Goal: Task Accomplishment & Management: Manage account settings

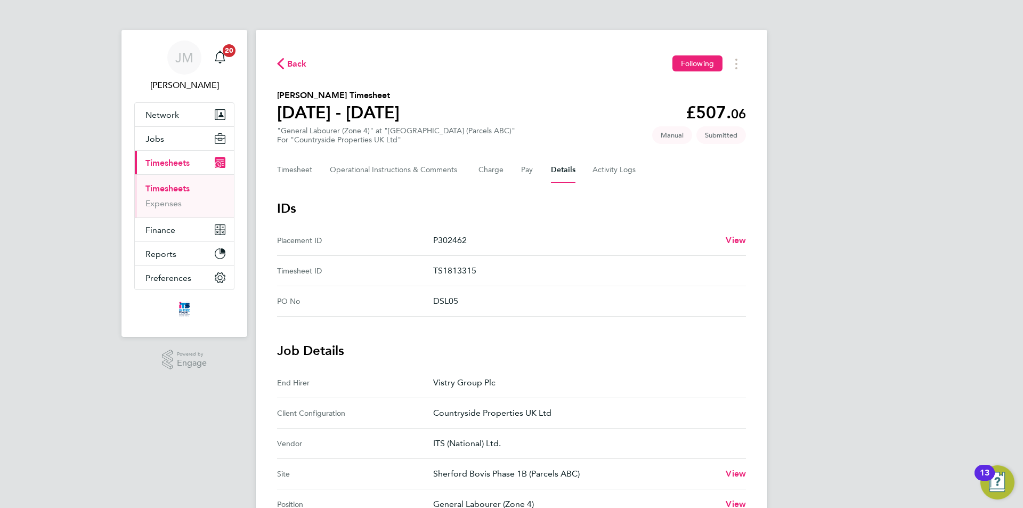
click at [178, 188] on link "Timesheets" at bounding box center [167, 188] width 44 height 10
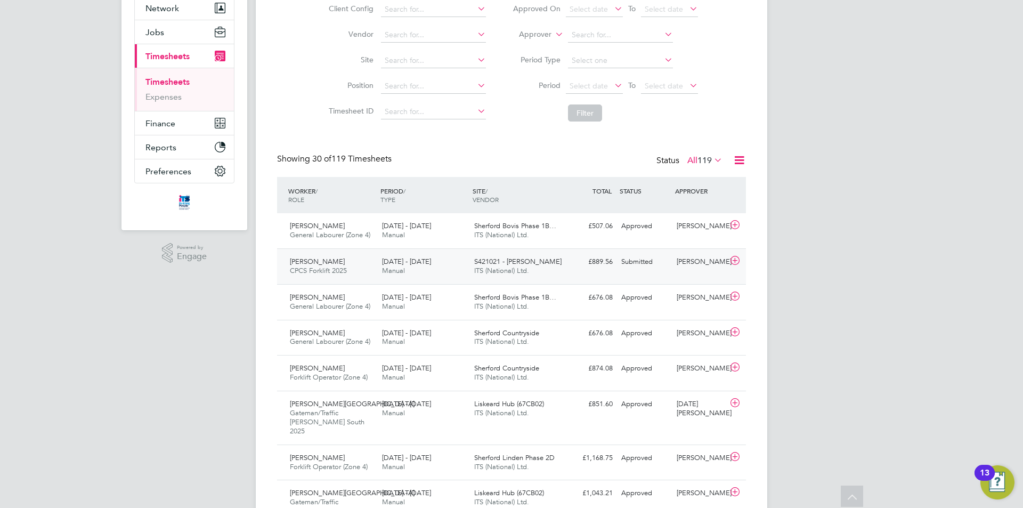
click at [655, 265] on div "Submitted" at bounding box center [644, 262] width 55 height 18
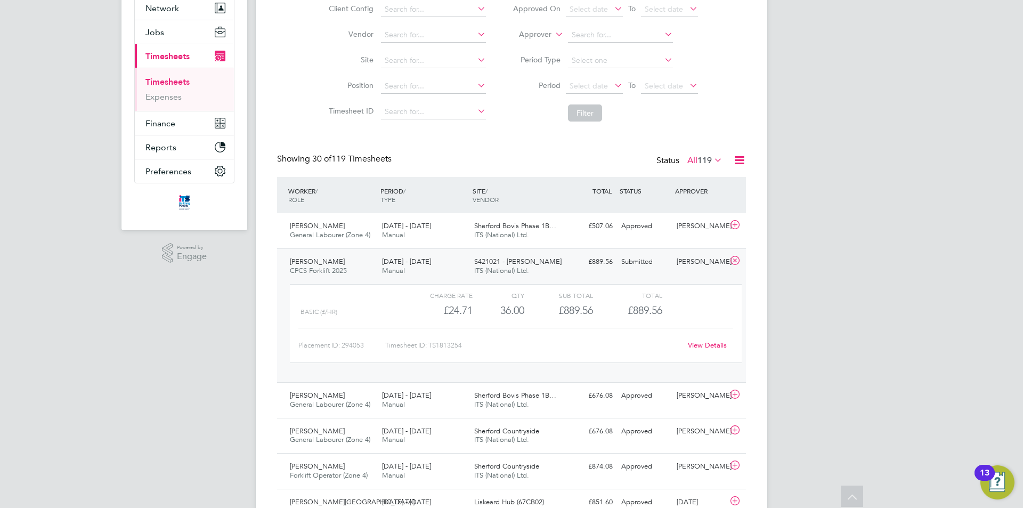
click at [714, 344] on link "View Details" at bounding box center [707, 345] width 39 height 9
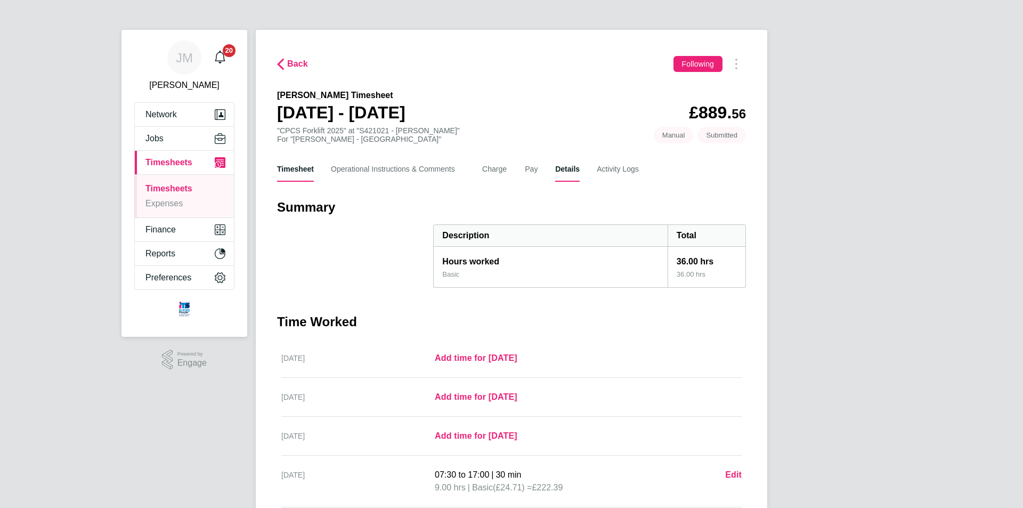
click at [569, 169] on button "Details" at bounding box center [567, 169] width 25 height 26
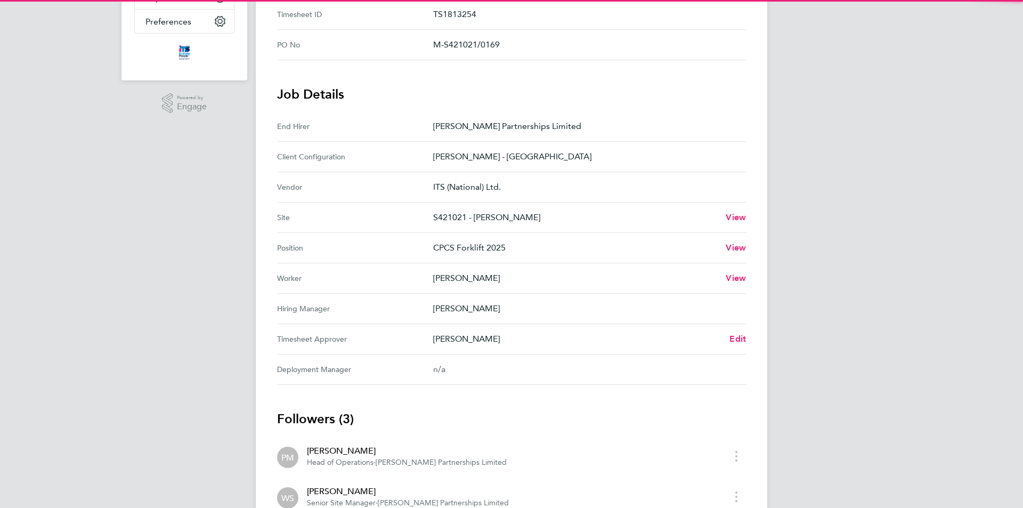
scroll to position [320, 0]
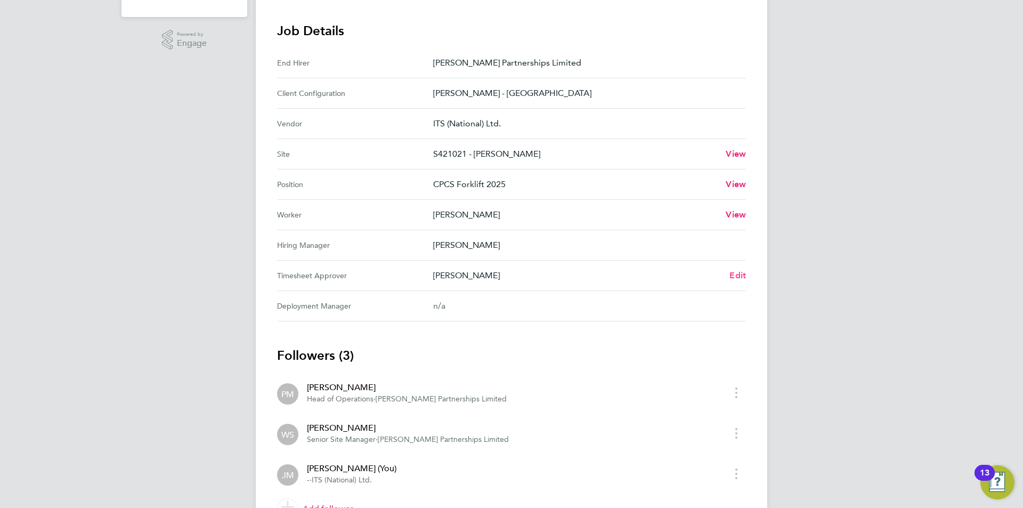
click at [743, 275] on span "Edit" at bounding box center [738, 275] width 17 height 10
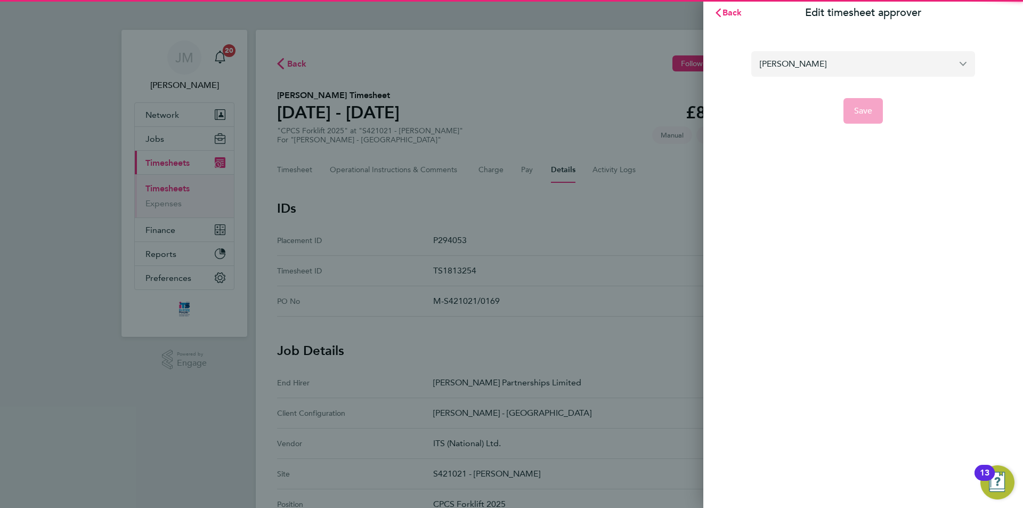
click at [826, 64] on input "[PERSON_NAME]" at bounding box center [863, 63] width 224 height 25
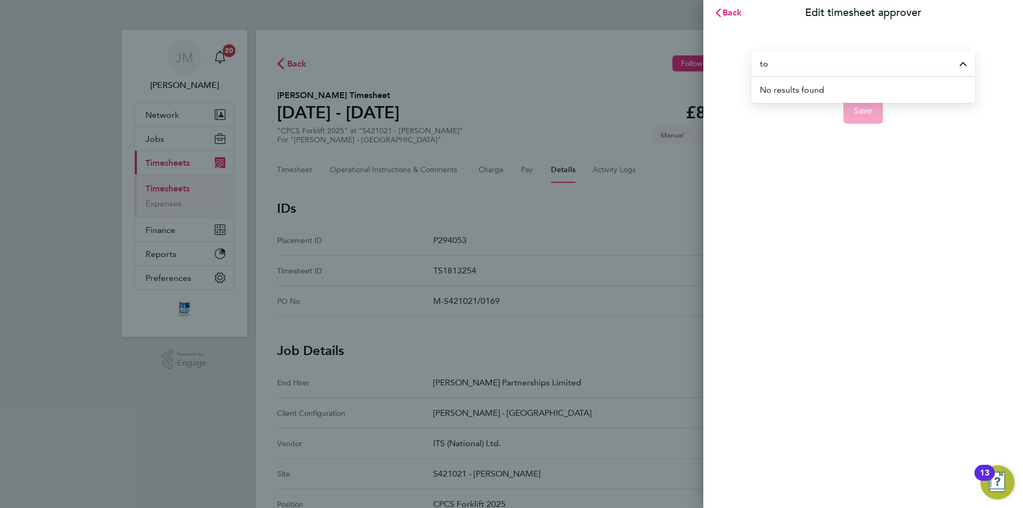
type input "t"
click at [654, 233] on div "Back Edit timesheet approver [PERSON_NAME] No results found Save" at bounding box center [511, 254] width 1023 height 508
type input "[PERSON_NAME]"
click at [729, 13] on span "Back" at bounding box center [733, 12] width 20 height 10
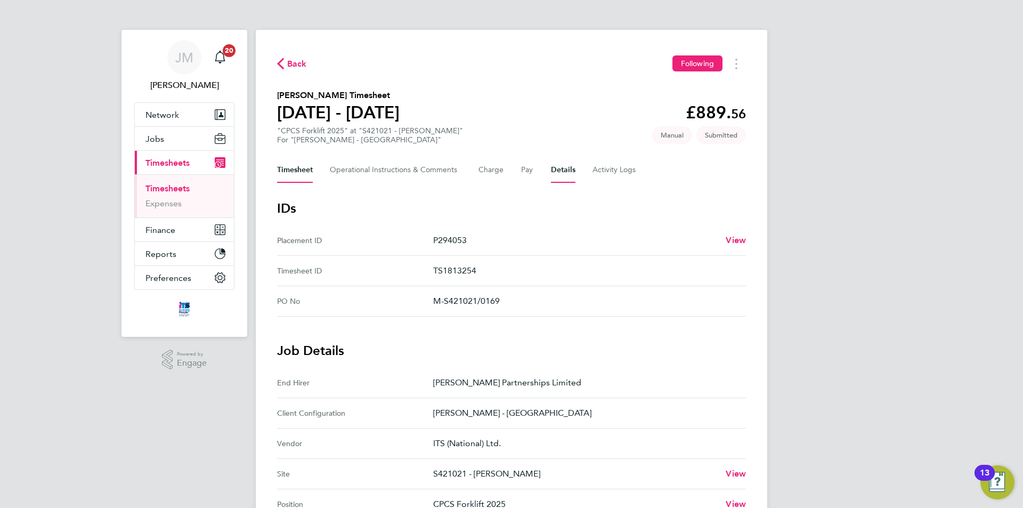
click at [295, 173] on button "Timesheet" at bounding box center [295, 170] width 36 height 26
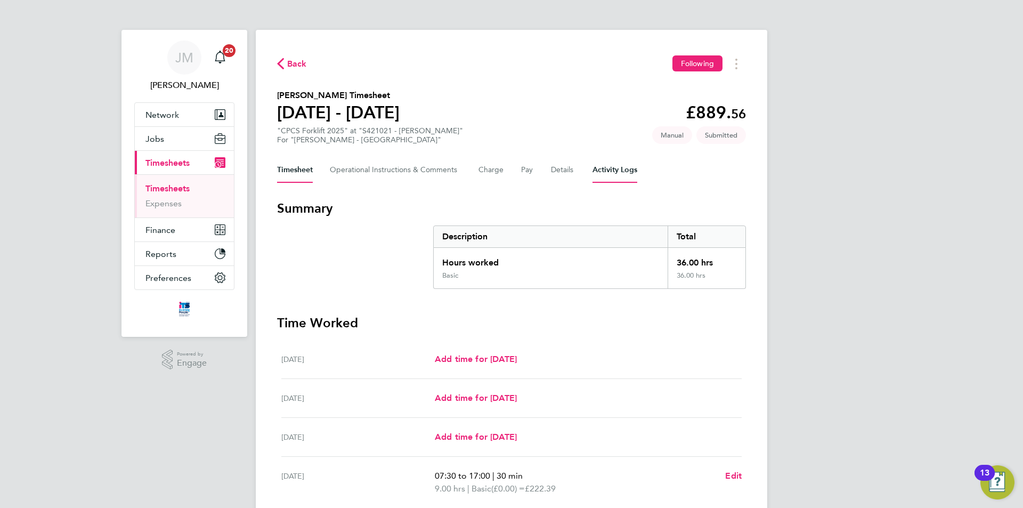
click at [624, 172] on Logs-tab "Activity Logs" at bounding box center [615, 170] width 45 height 26
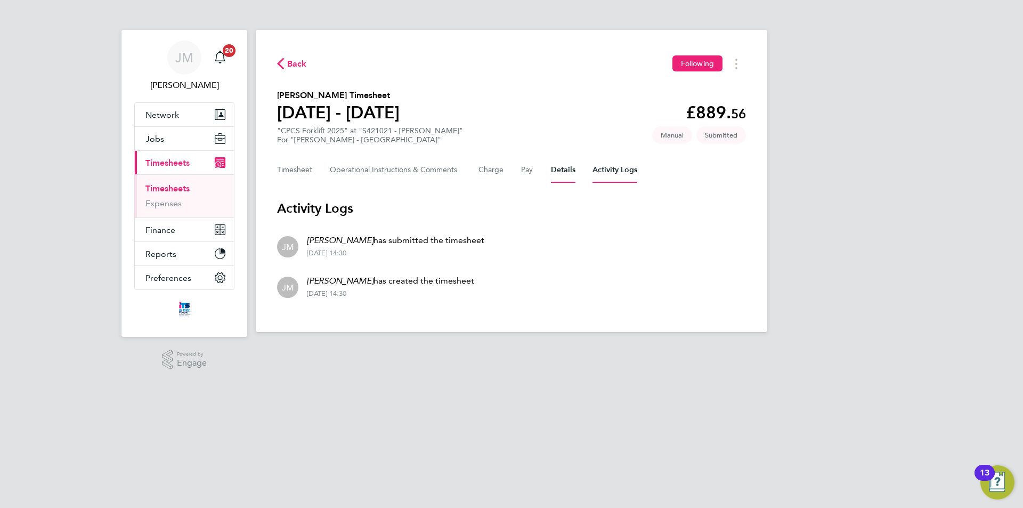
click at [555, 171] on button "Details" at bounding box center [563, 170] width 25 height 26
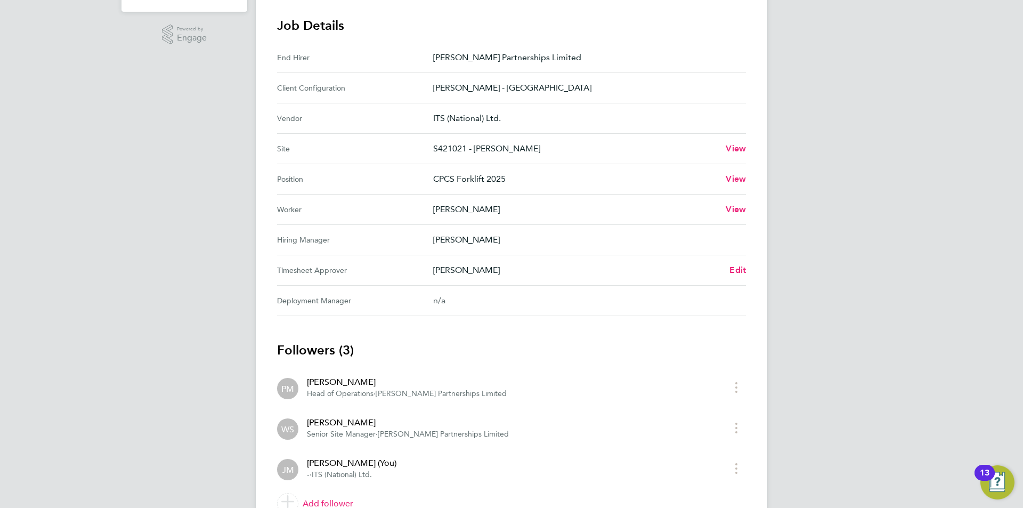
scroll to position [378, 0]
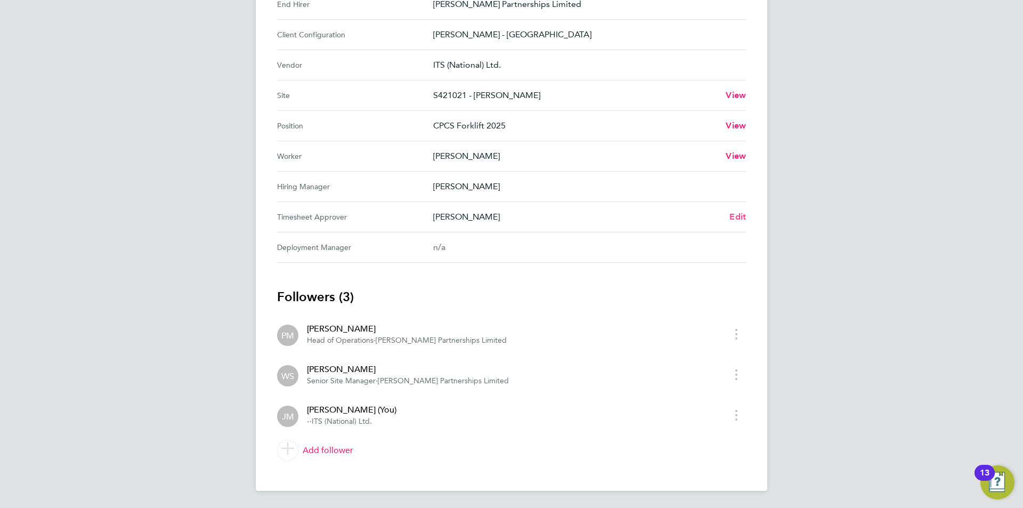
click at [744, 218] on span "Edit" at bounding box center [738, 217] width 17 height 10
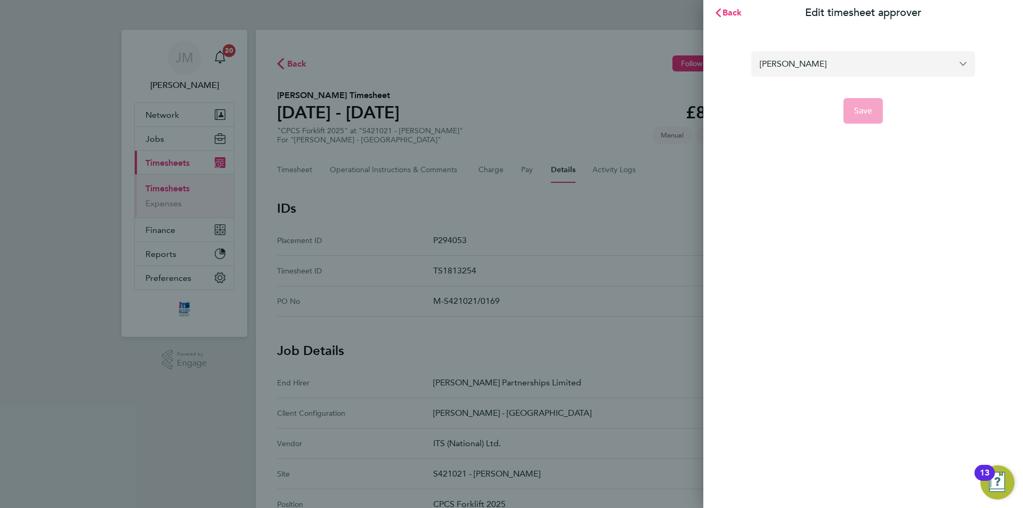
click at [904, 64] on input "[PERSON_NAME]" at bounding box center [863, 63] width 224 height 25
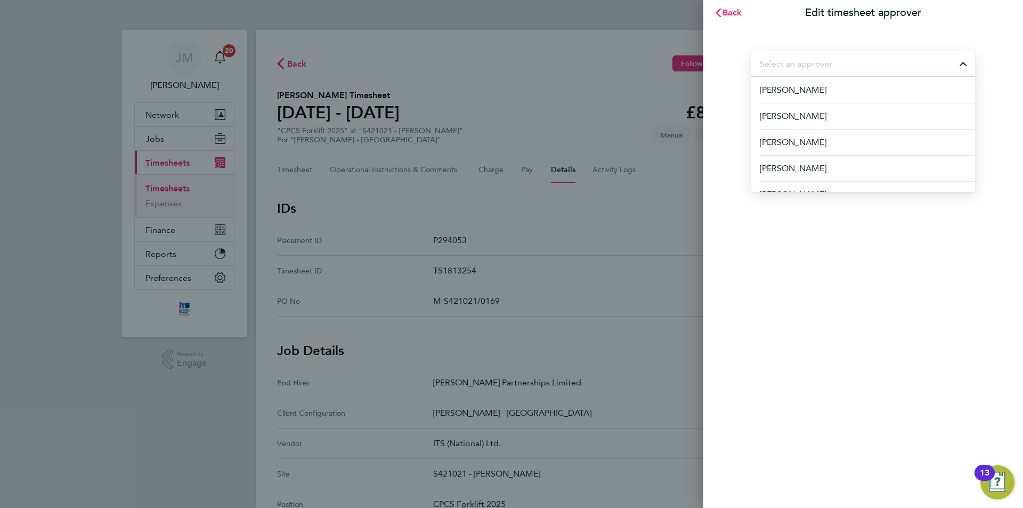
click at [873, 62] on input "text" at bounding box center [863, 63] width 224 height 25
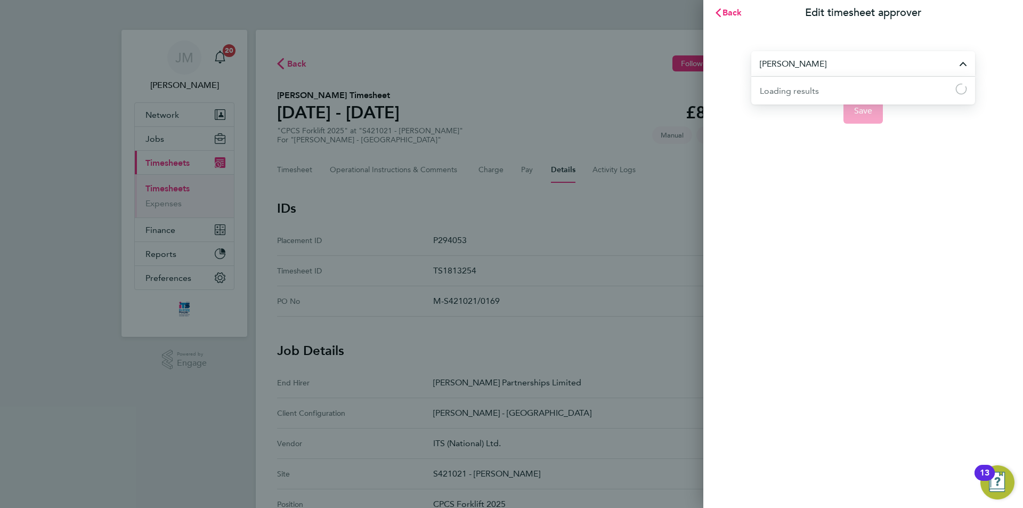
drag, startPoint x: 827, startPoint y: 68, endPoint x: 630, endPoint y: 61, distance: 196.8
click at [630, 61] on div "Back Edit timesheet approver [PERSON_NAME] Loading results Loading Save" at bounding box center [511, 254] width 1023 height 508
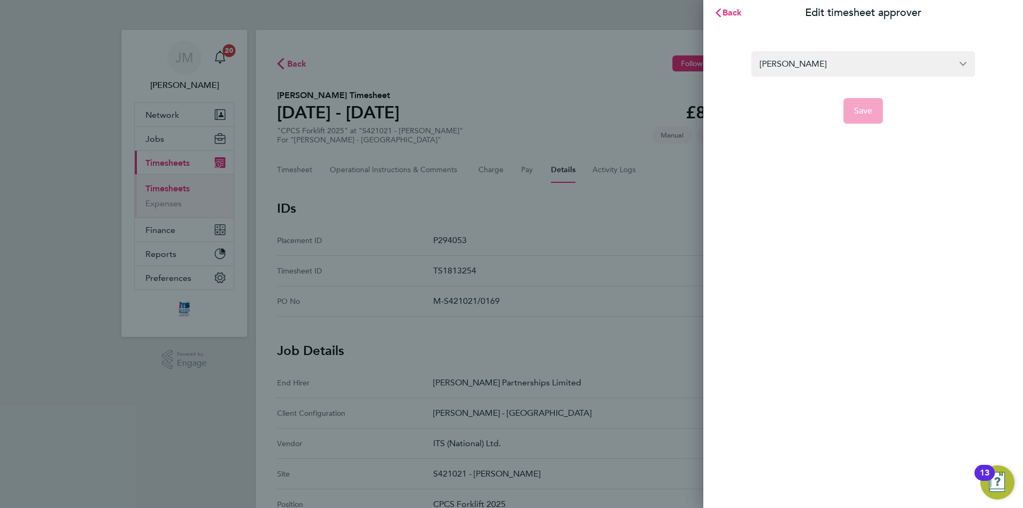
type input "[PERSON_NAME]"
drag, startPoint x: 863, startPoint y: 68, endPoint x: 618, endPoint y: 73, distance: 245.7
click at [618, 73] on div "Back Edit timesheet approver [PERSON_NAME] Save" at bounding box center [511, 254] width 1023 height 508
type input "[PERSON_NAME]"
click at [727, 13] on span "Back" at bounding box center [733, 12] width 20 height 10
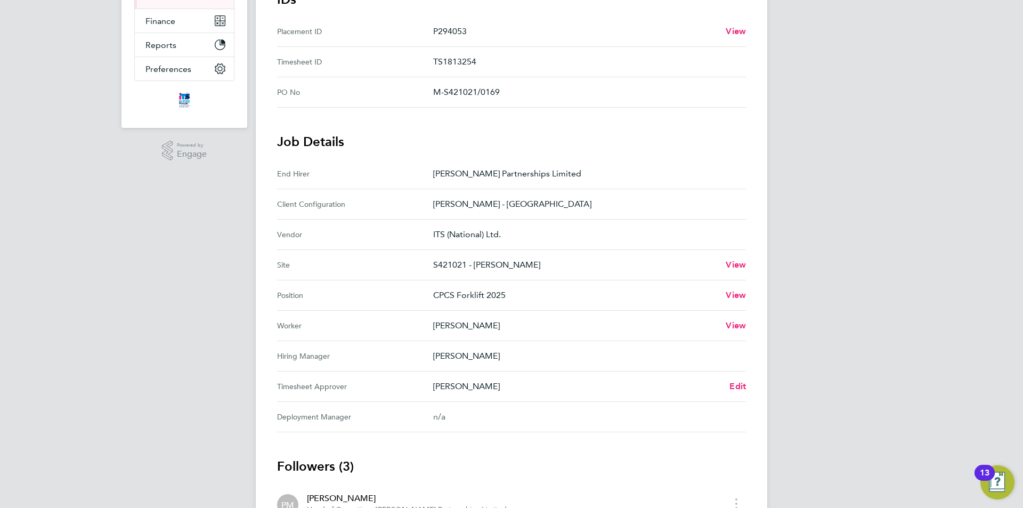
scroll to position [213, 0]
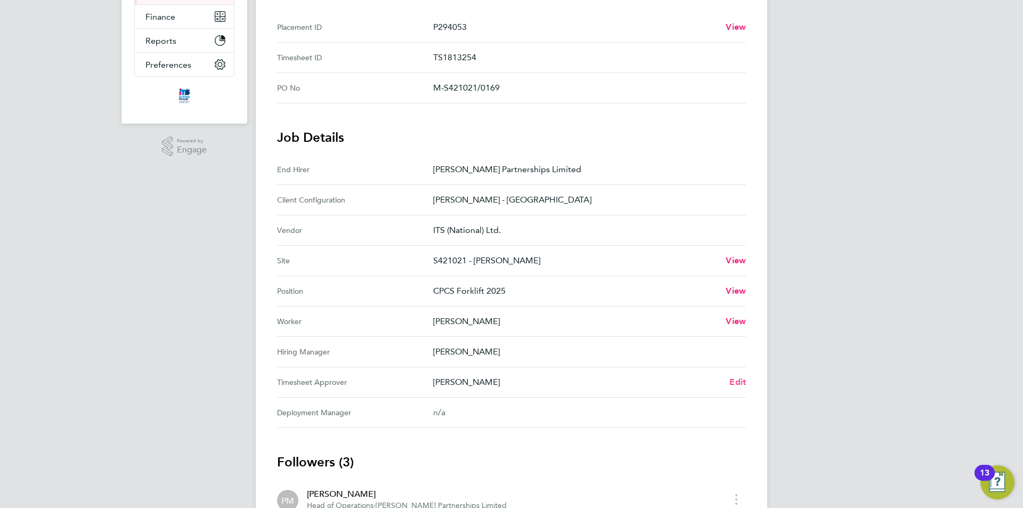
click at [738, 385] on span "Edit" at bounding box center [738, 382] width 17 height 10
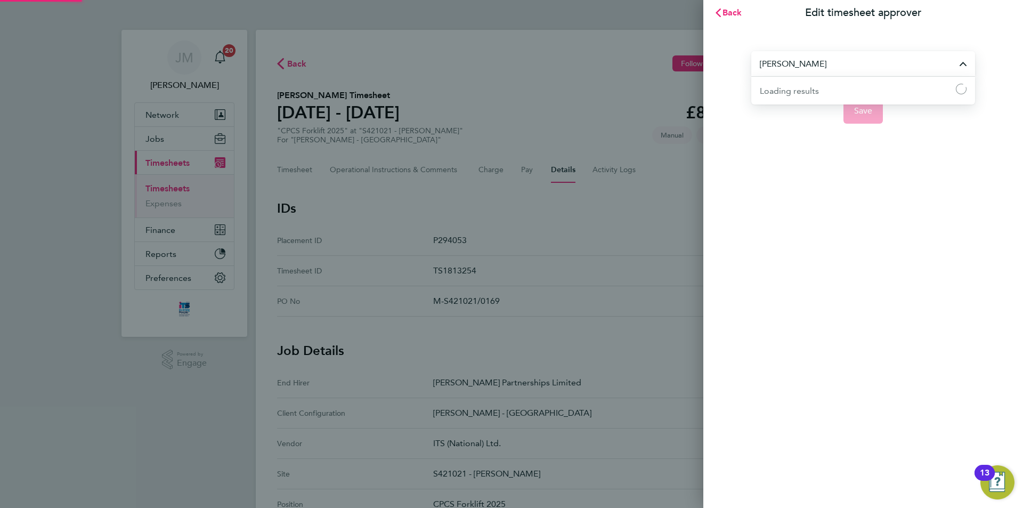
click at [915, 58] on input "[PERSON_NAME]" at bounding box center [863, 63] width 224 height 25
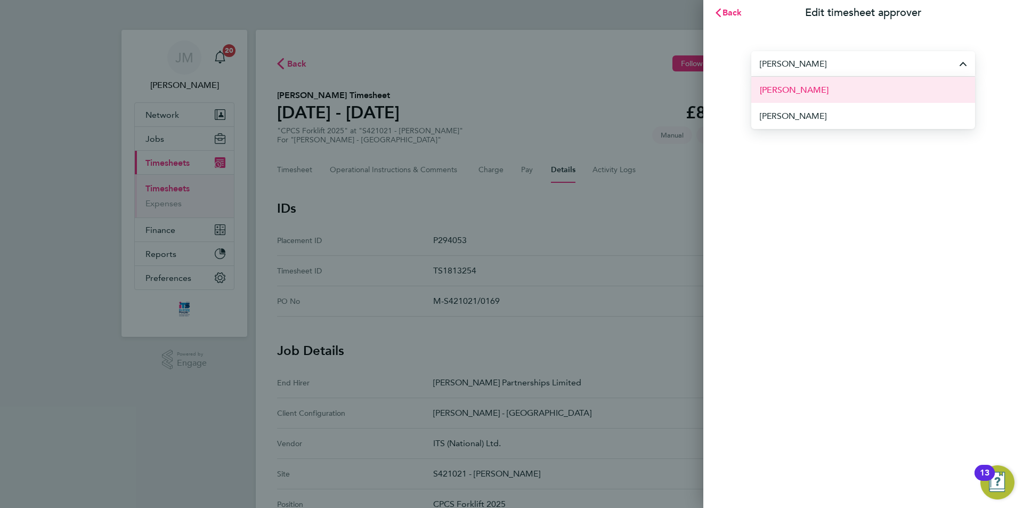
click at [856, 93] on li "[PERSON_NAME]" at bounding box center [863, 90] width 224 height 26
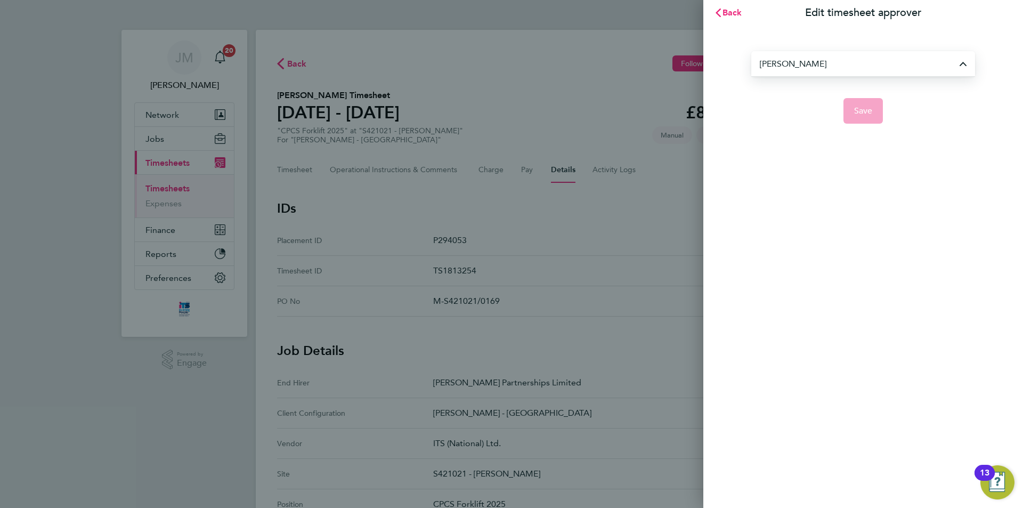
type input "[PERSON_NAME]"
click at [869, 108] on span "Save" at bounding box center [863, 111] width 19 height 11
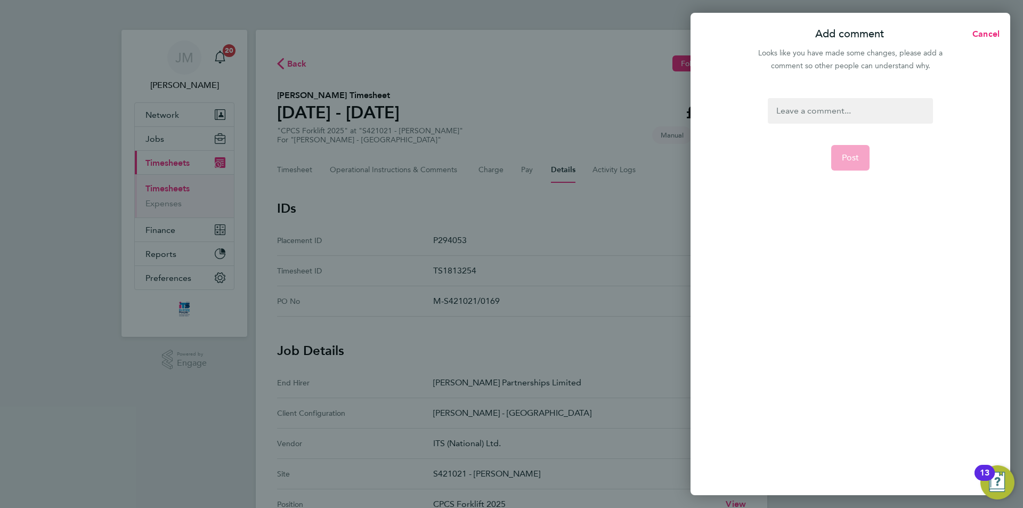
click at [824, 110] on div at bounding box center [850, 111] width 165 height 26
click at [820, 113] on div at bounding box center [850, 111] width 165 height 26
click at [792, 110] on div at bounding box center [850, 111] width 165 height 26
click at [803, 110] on div at bounding box center [850, 111] width 165 height 26
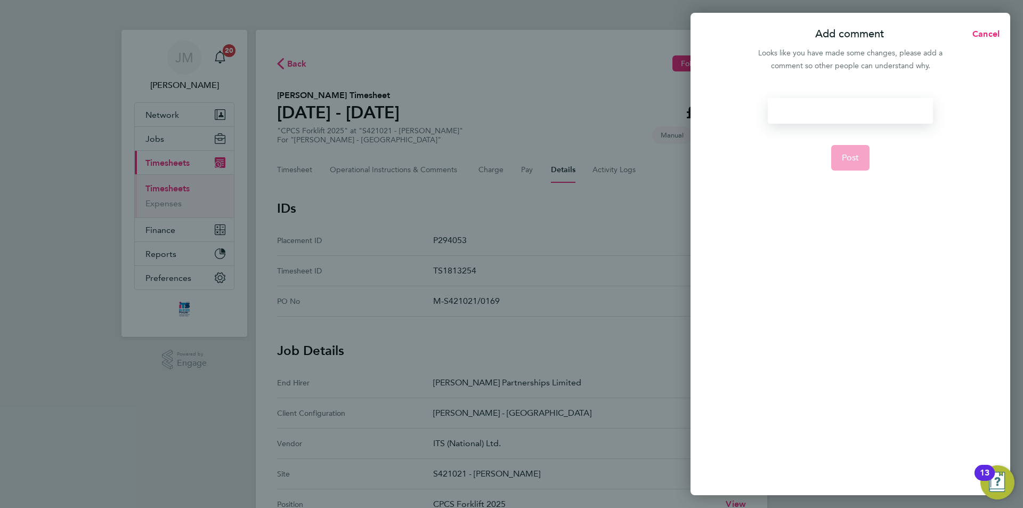
click at [585, 100] on div "Add comment Cancel Looks like you have made some changes, please add a comment …" at bounding box center [511, 254] width 1023 height 508
click at [871, 111] on div at bounding box center [850, 111] width 165 height 26
click at [832, 112] on div at bounding box center [850, 111] width 165 height 26
click at [802, 109] on div at bounding box center [850, 111] width 165 height 26
click at [846, 165] on span "Post" at bounding box center [851, 170] width 18 height 11
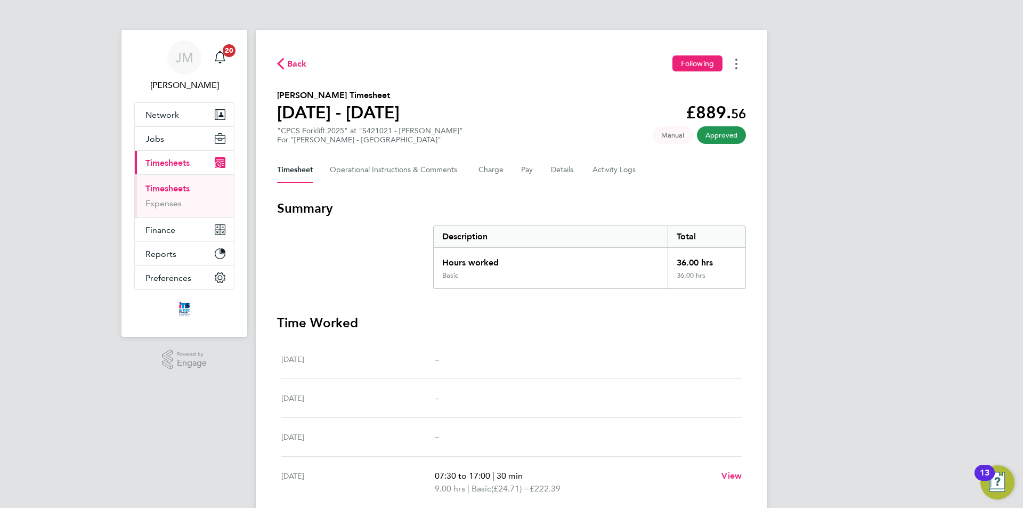
click at [740, 65] on button "Timesheets Menu" at bounding box center [736, 63] width 19 height 17
click at [695, 91] on link "Download timesheet" at bounding box center [682, 87] width 128 height 21
